Goal: Transaction & Acquisition: Purchase product/service

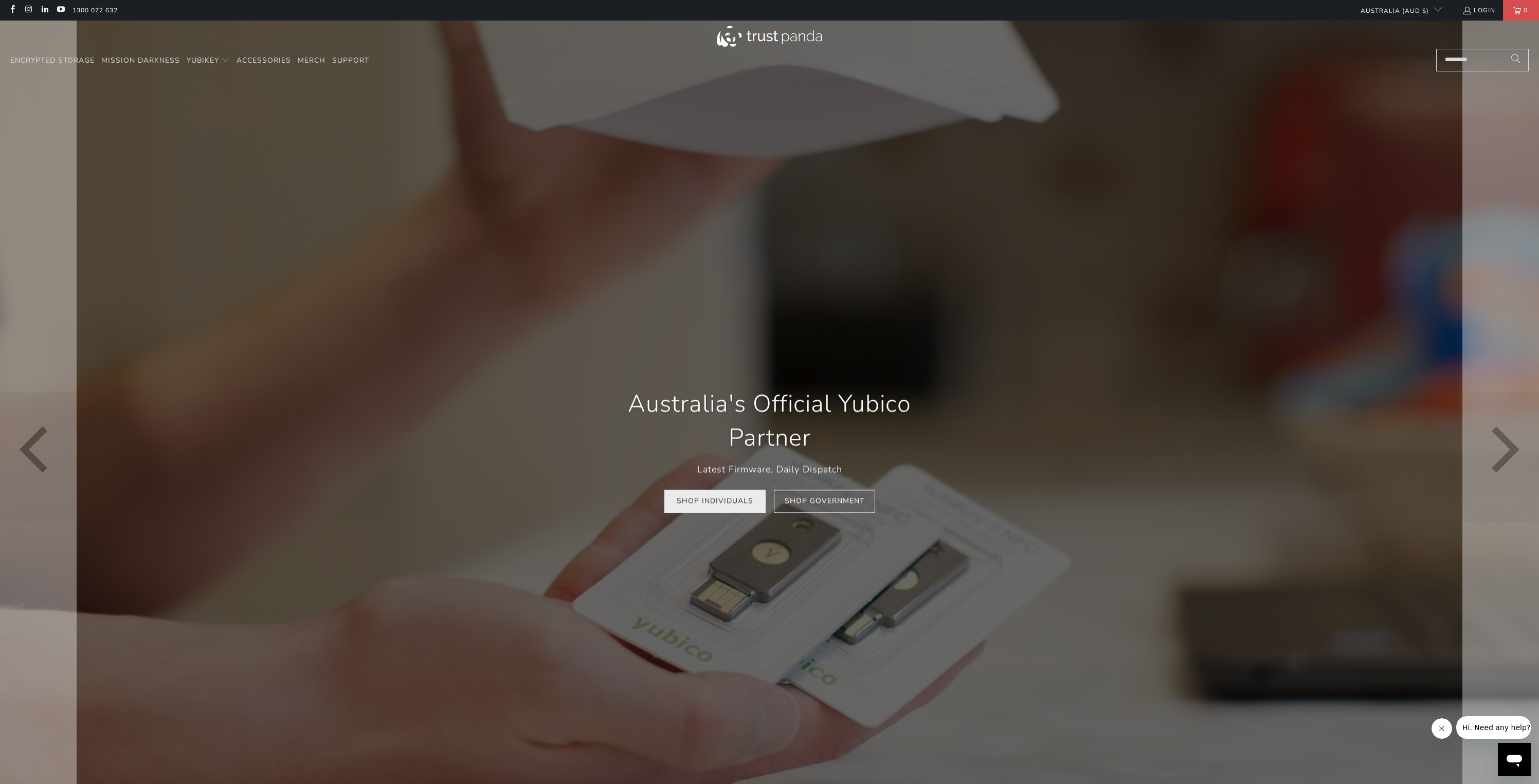
click at [733, 510] on link "Shop Individuals" at bounding box center [715, 502] width 101 height 23
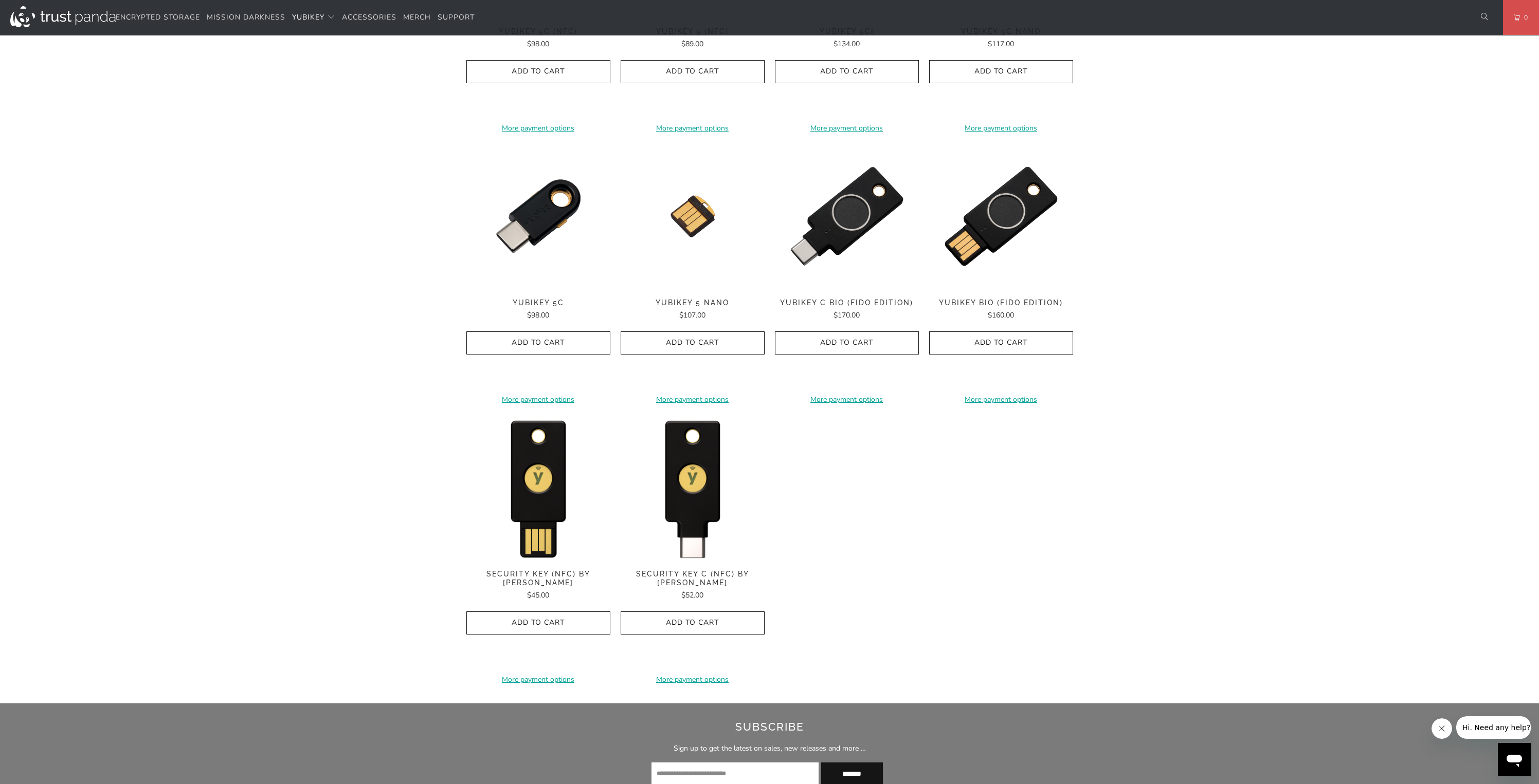
scroll to position [694, 0]
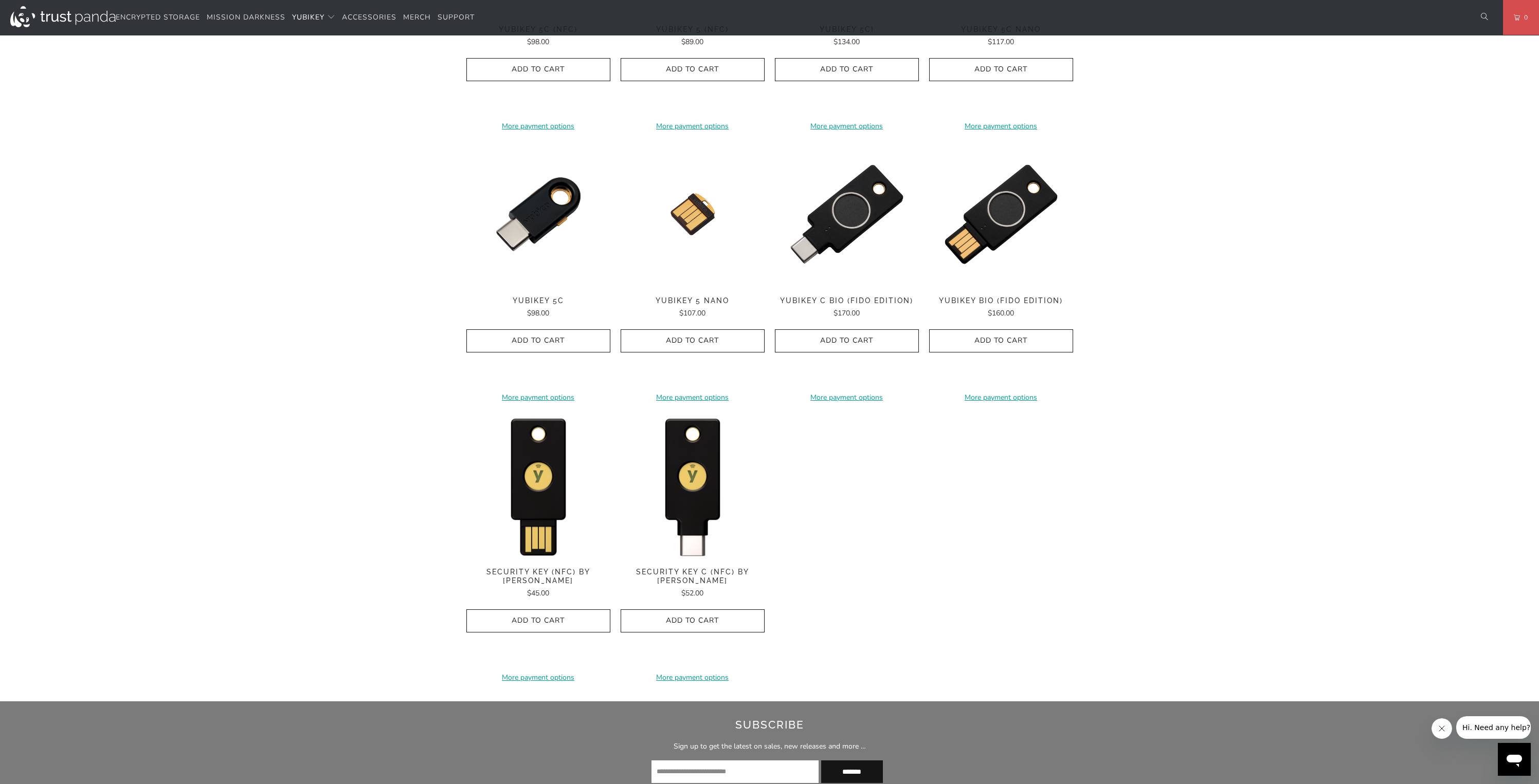
click at [539, 97] on shop-pay-wallet-button at bounding box center [538, 91] width 2 height 10
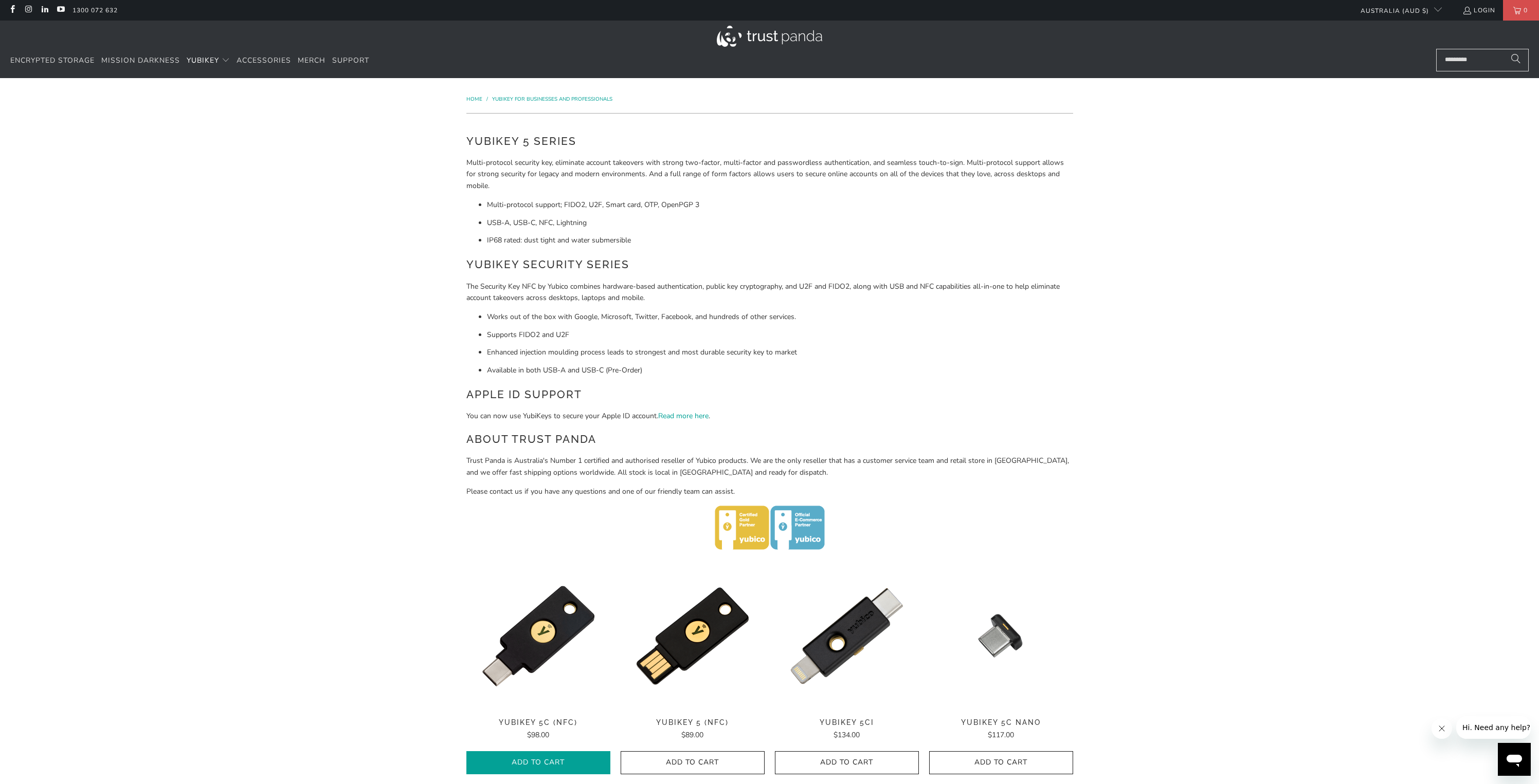
click at [557, 754] on button "Add to Cart" at bounding box center [538, 763] width 144 height 23
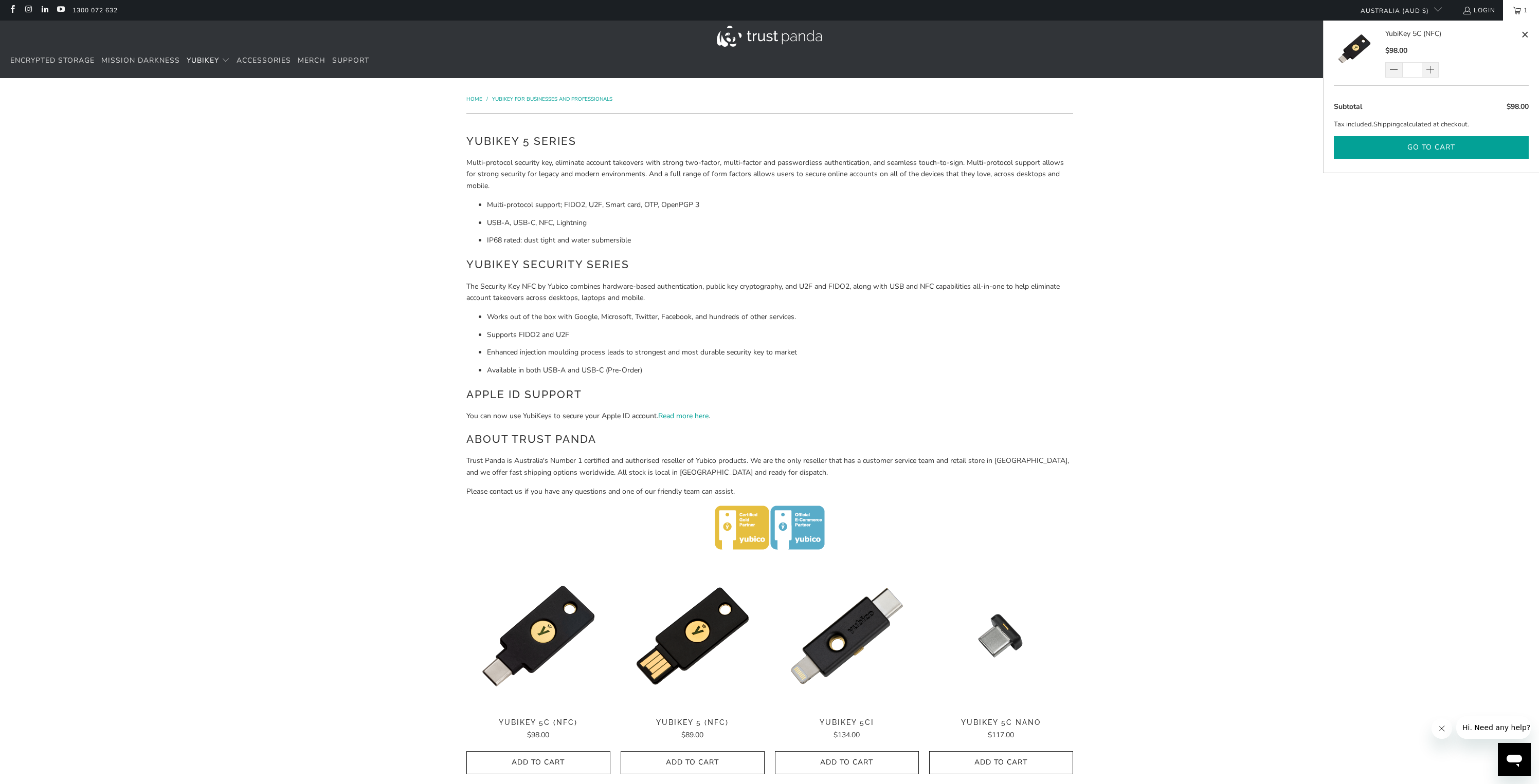
click at [1394, 138] on button "Go to cart" at bounding box center [1431, 148] width 195 height 23
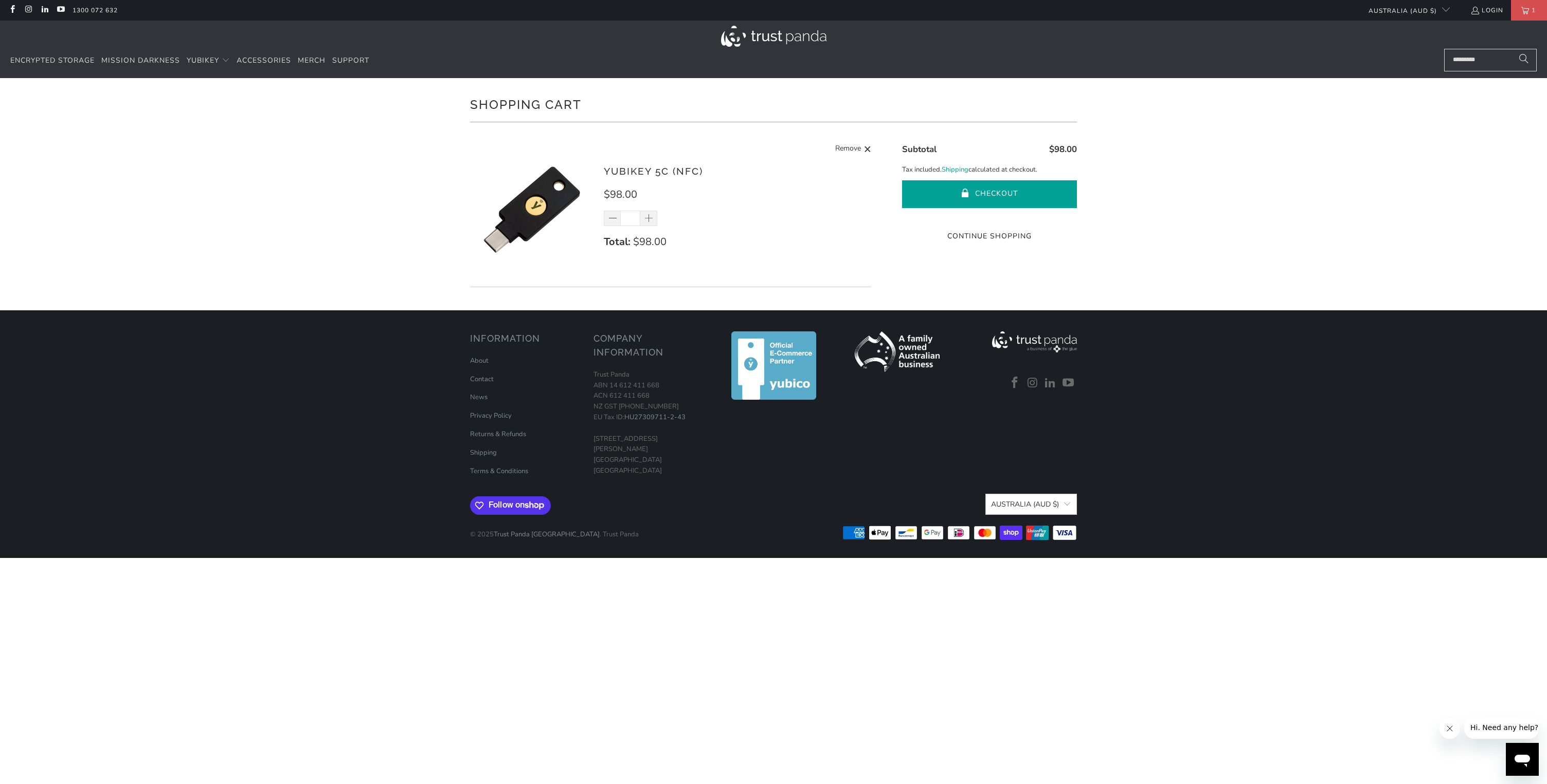
click at [1060, 196] on button "Checkout" at bounding box center [989, 194] width 175 height 28
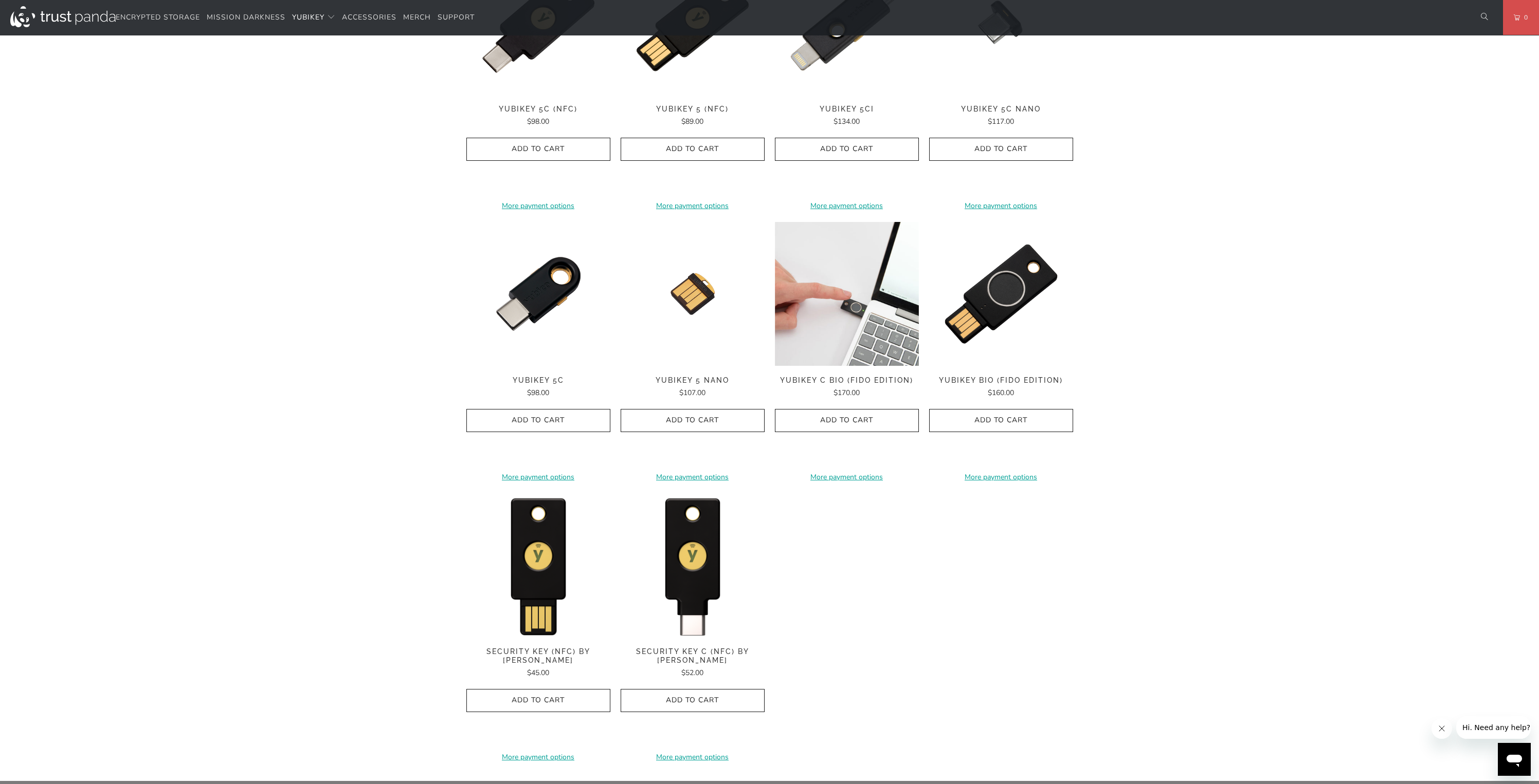
scroll to position [724, 0]
